Goal: Information Seeking & Learning: Learn about a topic

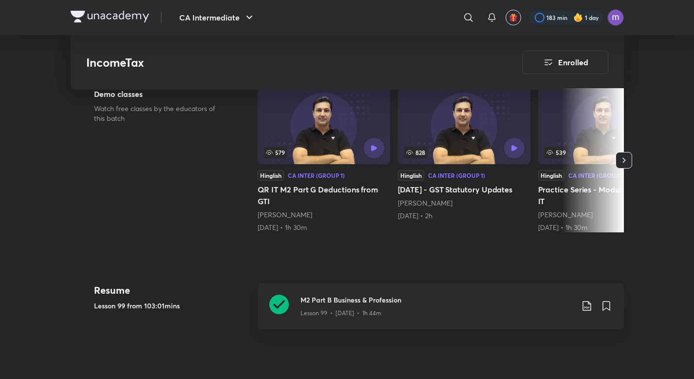
scroll to position [356, 0]
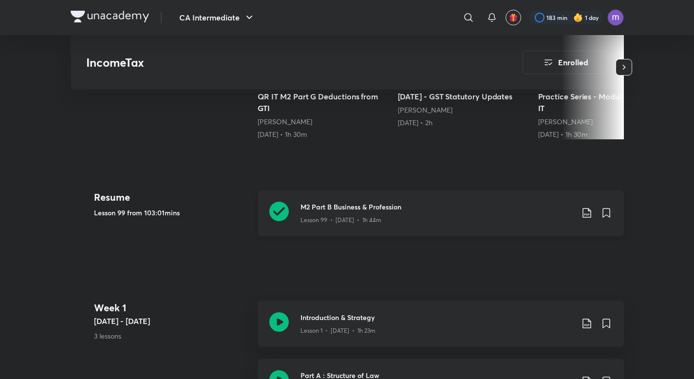
click at [279, 208] on icon at bounding box center [278, 211] width 19 height 19
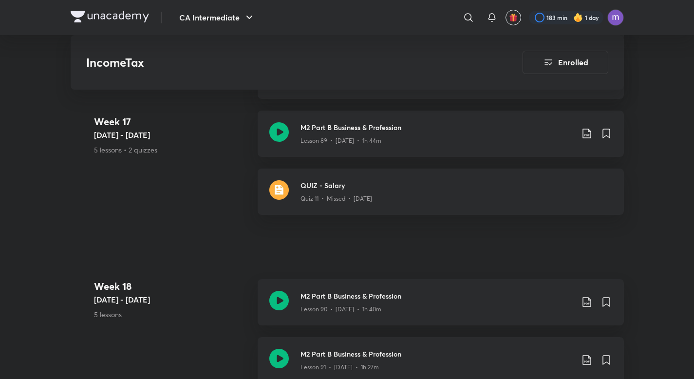
scroll to position [7071, 0]
click at [280, 297] on icon at bounding box center [278, 298] width 19 height 19
